Goal: Transaction & Acquisition: Purchase product/service

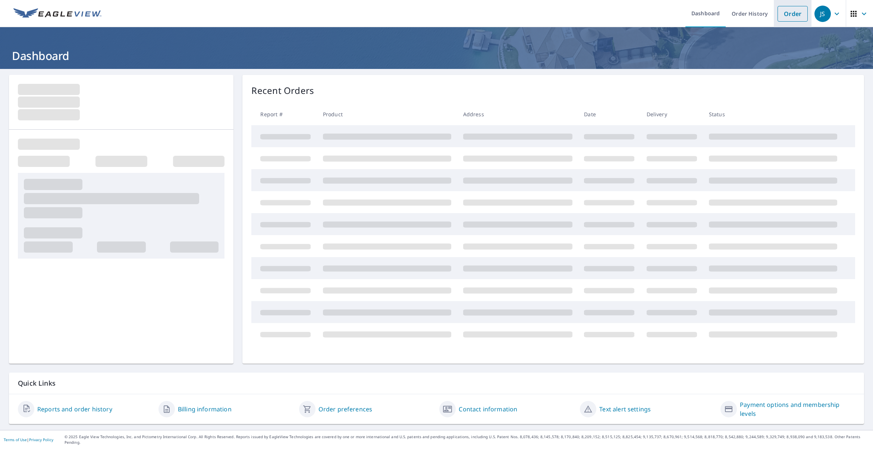
click at [788, 15] on link "Order" at bounding box center [792, 14] width 30 height 16
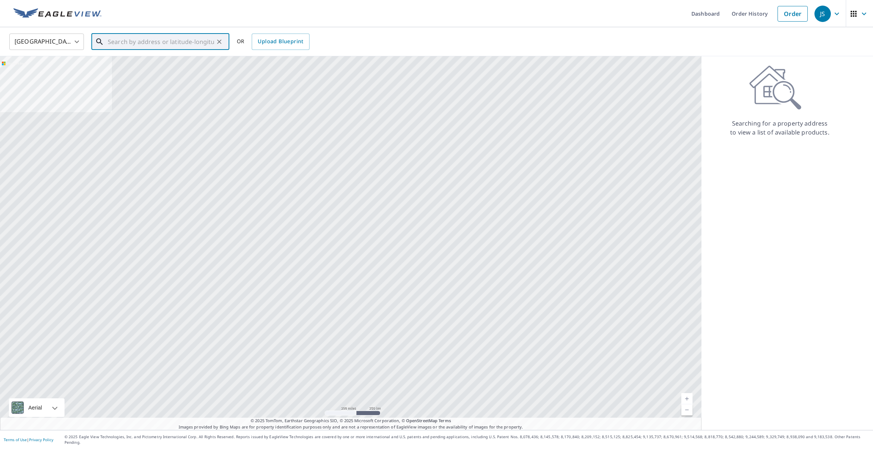
click at [208, 43] on input "text" at bounding box center [161, 41] width 106 height 21
click at [204, 70] on p "Kokomo, IN 46902" at bounding box center [164, 71] width 117 height 7
type input "[STREET_ADDRESS][PERSON_NAME]"
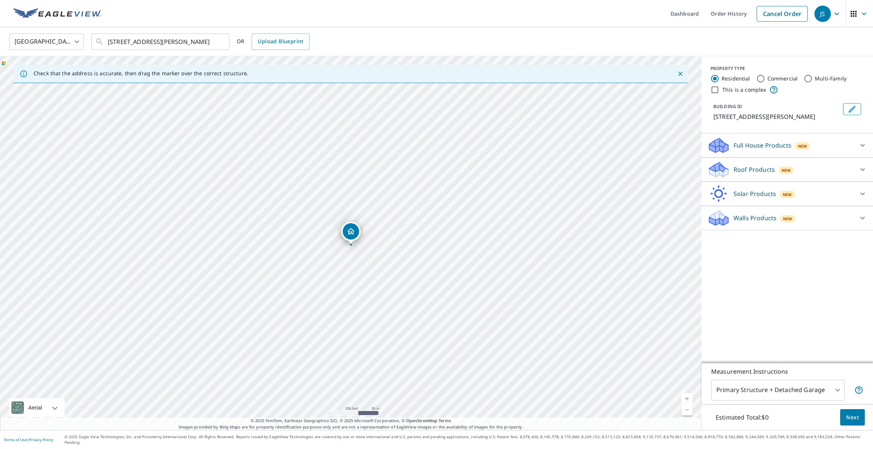
click at [726, 170] on icon at bounding box center [718, 172] width 19 height 9
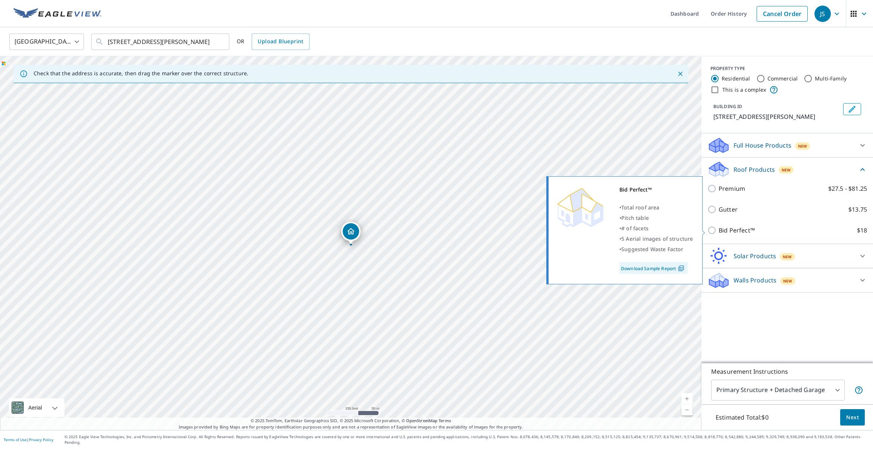
click at [711, 231] on input "Bid Perfect™ $18" at bounding box center [712, 230] width 11 height 9
checkbox input "true"
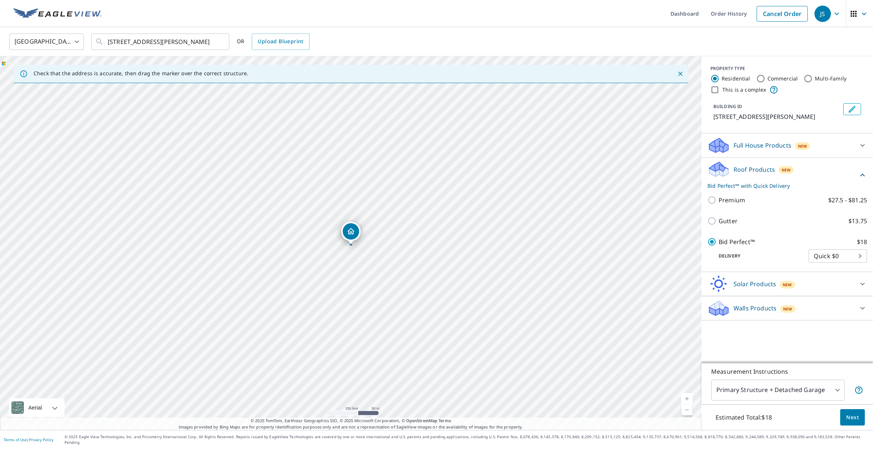
scroll to position [0, 0]
click at [860, 419] on button "Next" at bounding box center [852, 417] width 25 height 17
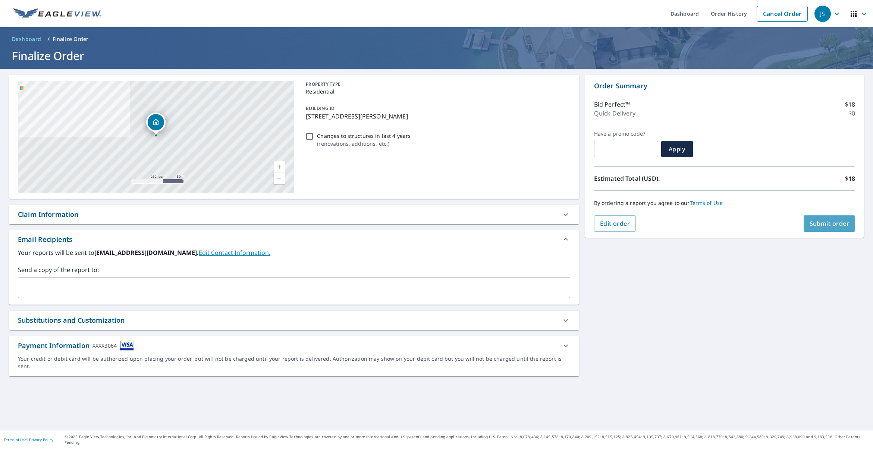
click at [817, 225] on span "Submit order" at bounding box center [829, 224] width 40 height 8
